Goal: Task Accomplishment & Management: Manage account settings

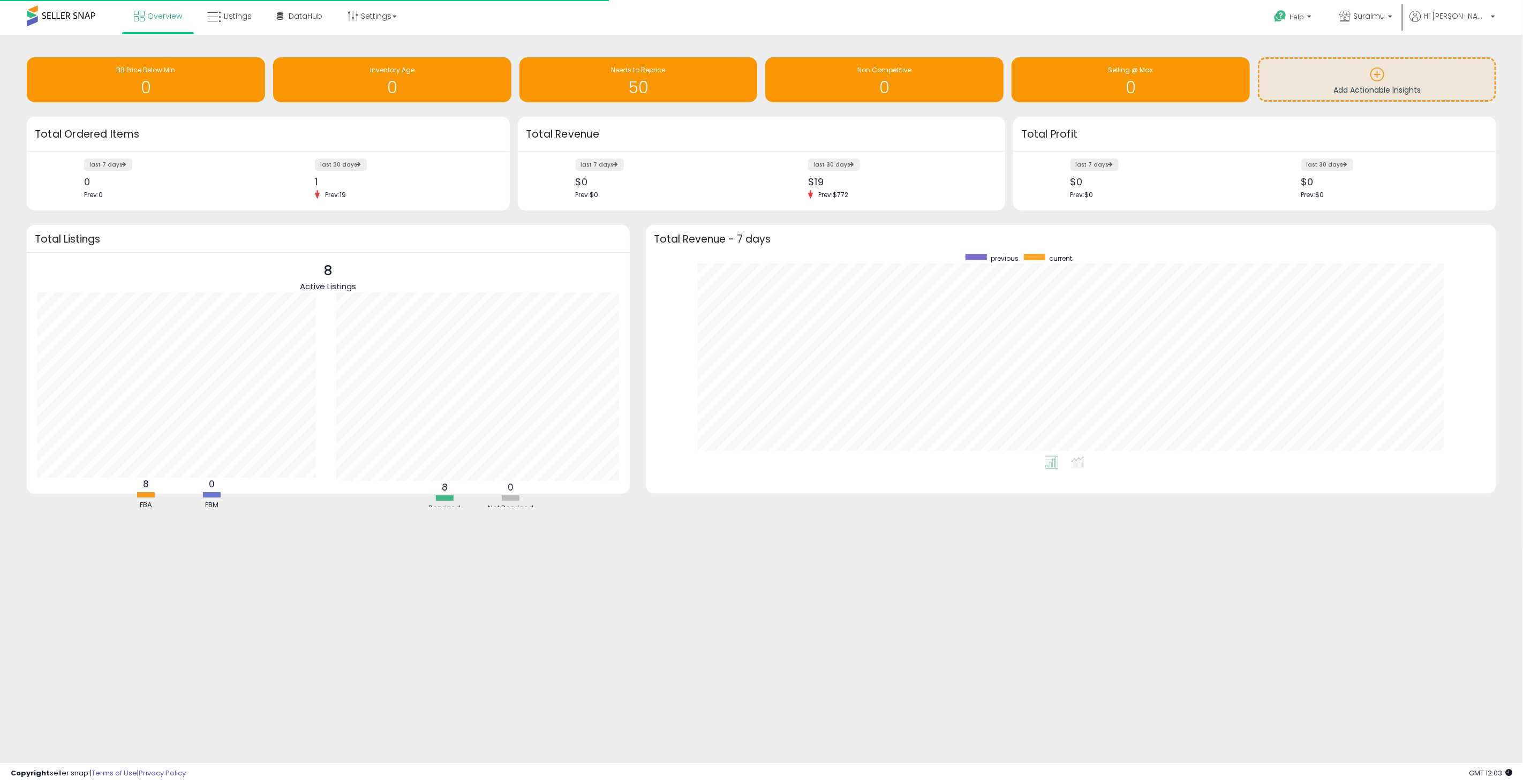
scroll to position [202, 829]
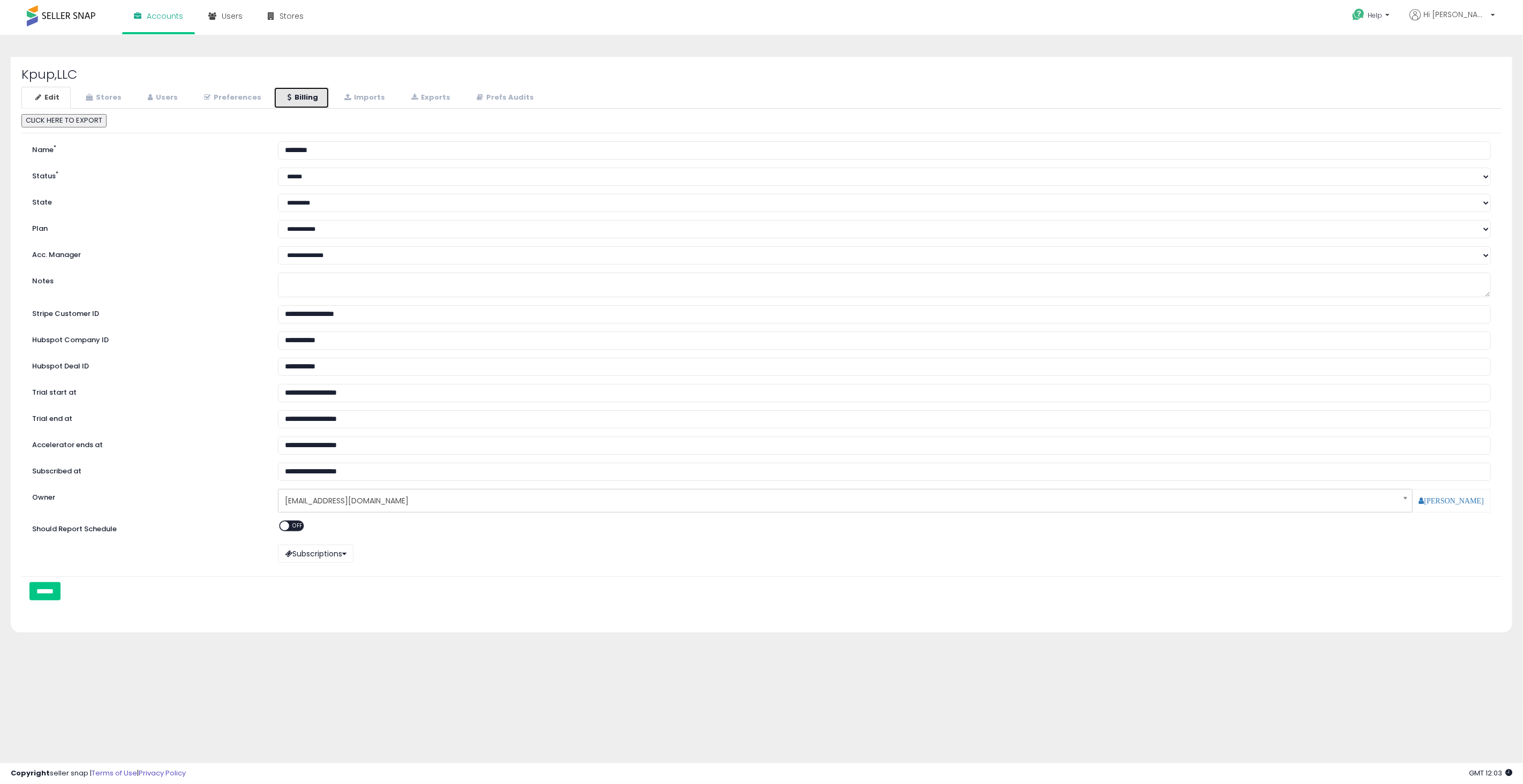
click at [311, 98] on link "Billing" at bounding box center [301, 98] width 56 height 22
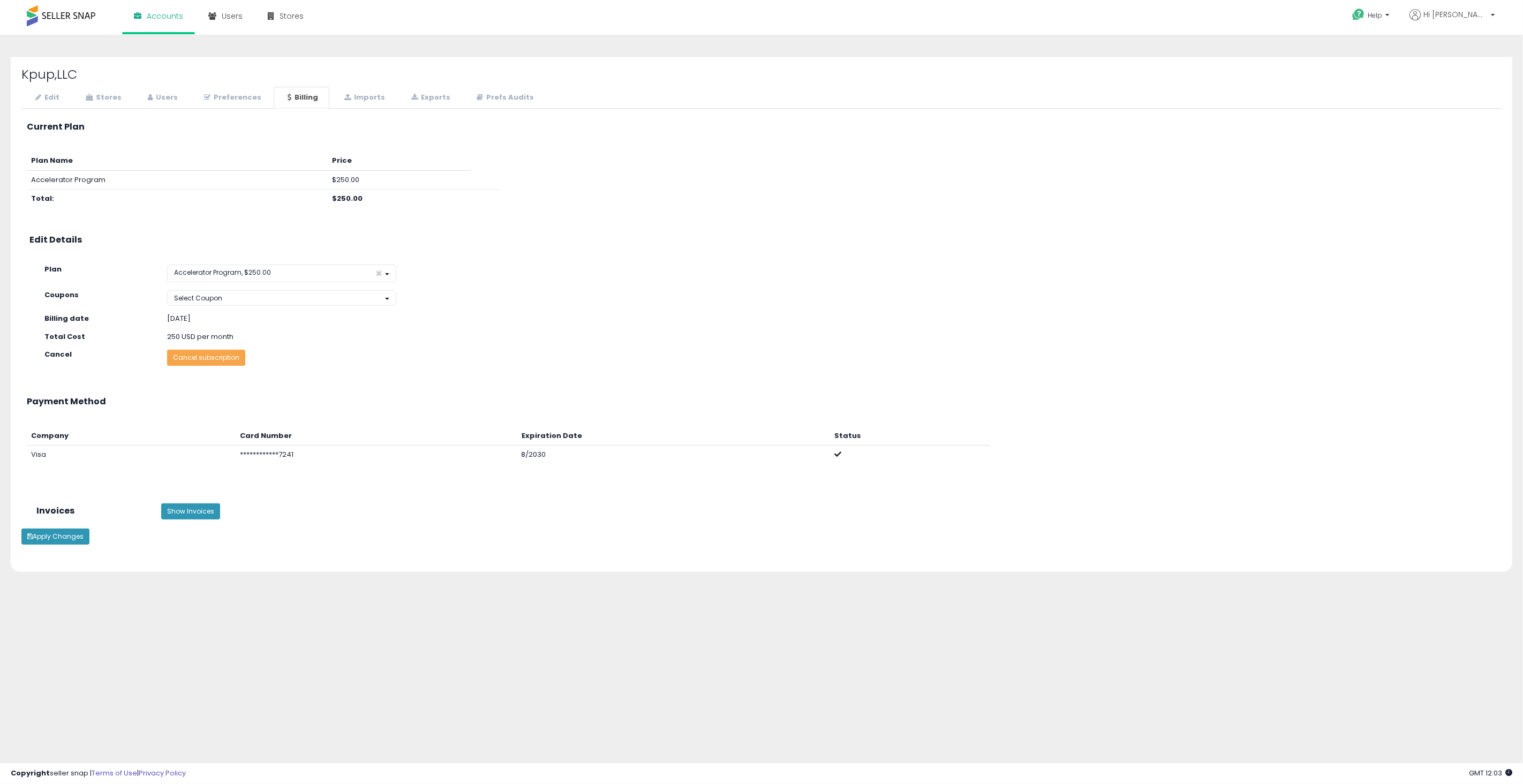
click at [226, 361] on button "Cancel subscription" at bounding box center [206, 357] width 78 height 16
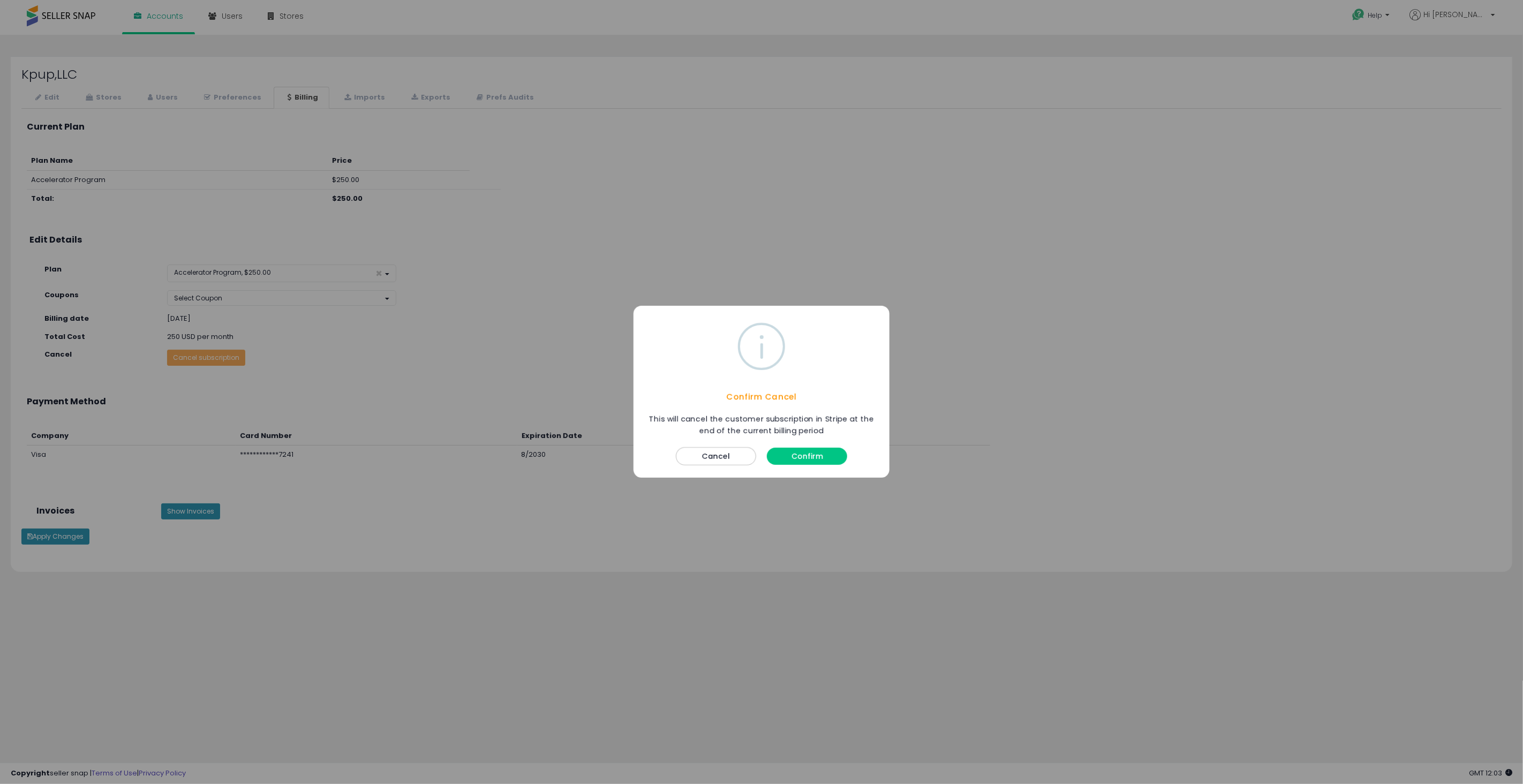
click at [803, 453] on button "Confirm" at bounding box center [807, 456] width 80 height 17
